Goal: Task Accomplishment & Management: Use online tool/utility

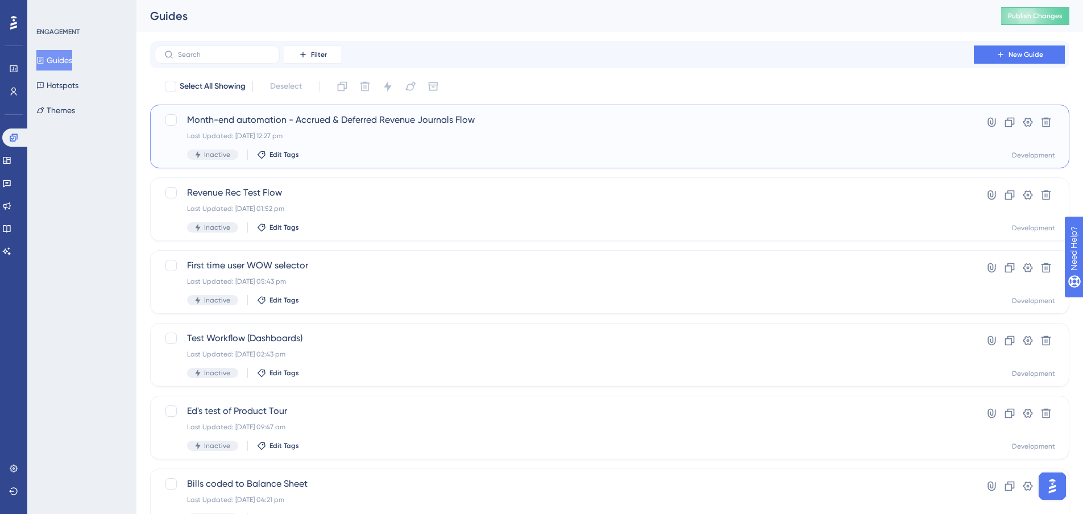
click at [393, 138] on div "Last Updated: 12 Sept 2025 12:27 pm" at bounding box center [564, 135] width 755 height 9
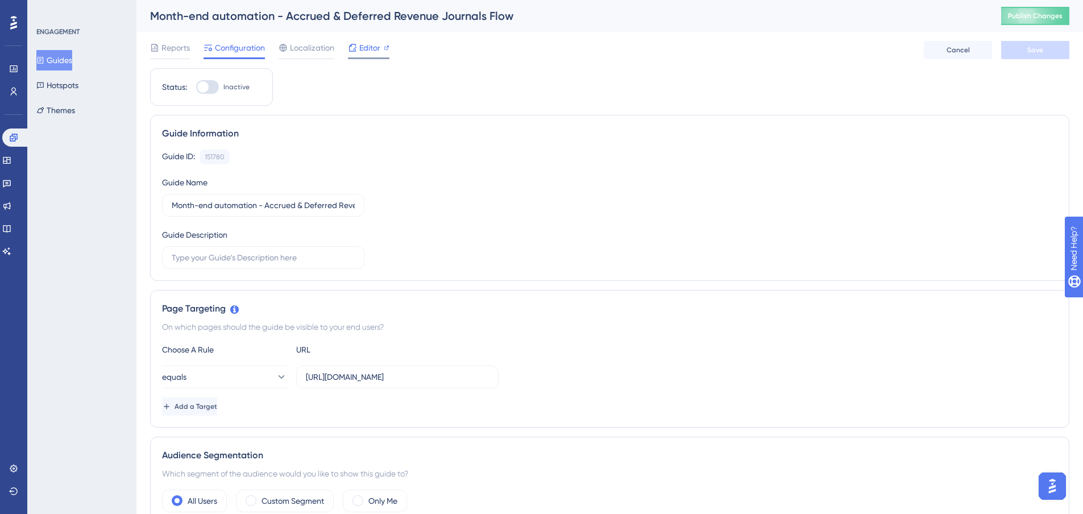
click at [369, 51] on span "Editor" at bounding box center [369, 48] width 21 height 14
click at [366, 46] on span "Editor" at bounding box center [369, 48] width 21 height 14
